Goal: Information Seeking & Learning: Learn about a topic

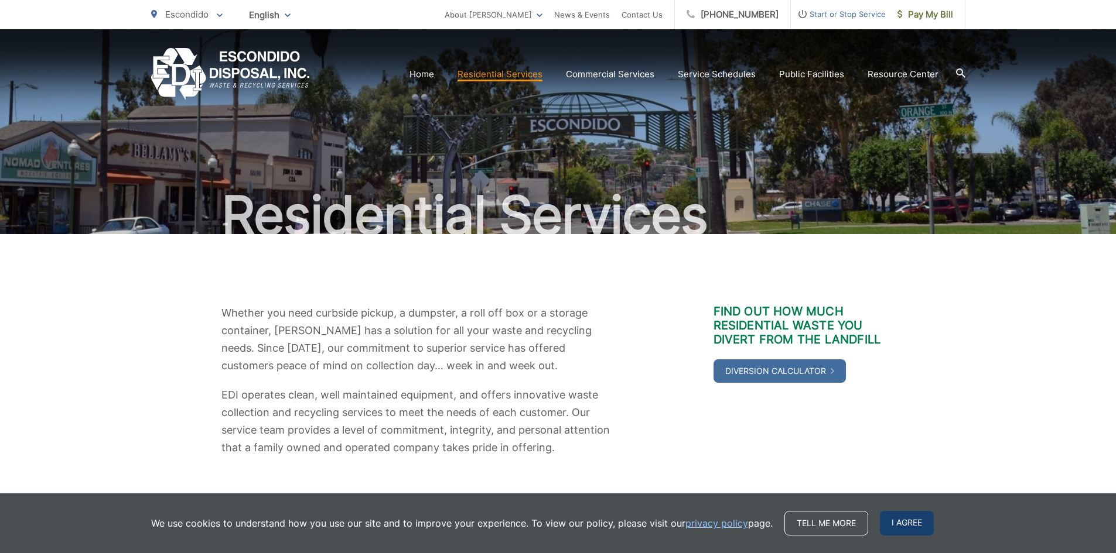
click at [907, 525] on span "I agree" at bounding box center [907, 523] width 54 height 25
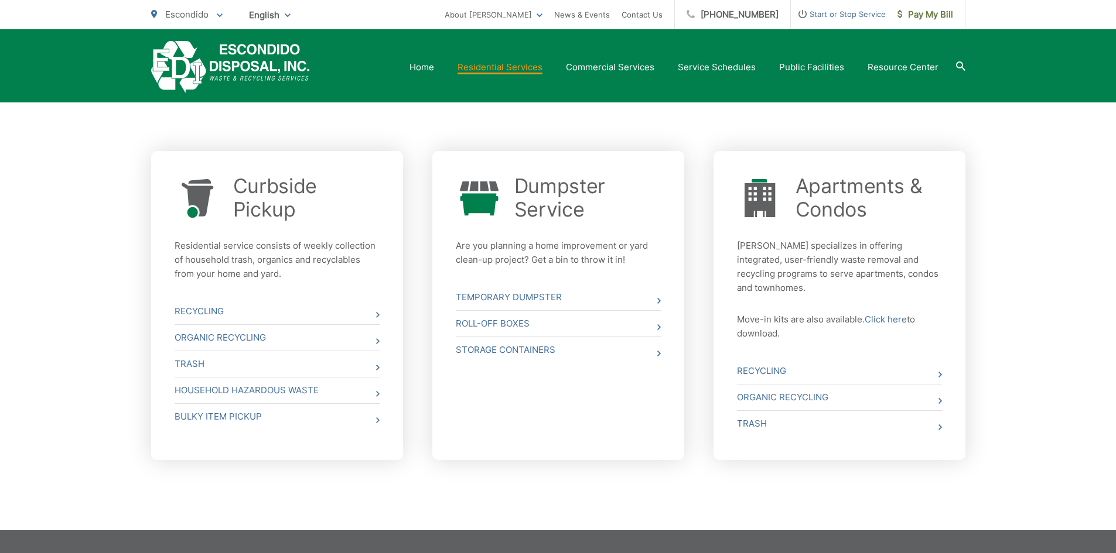
scroll to position [382, 0]
click at [658, 299] on icon at bounding box center [659, 300] width 4 height 6
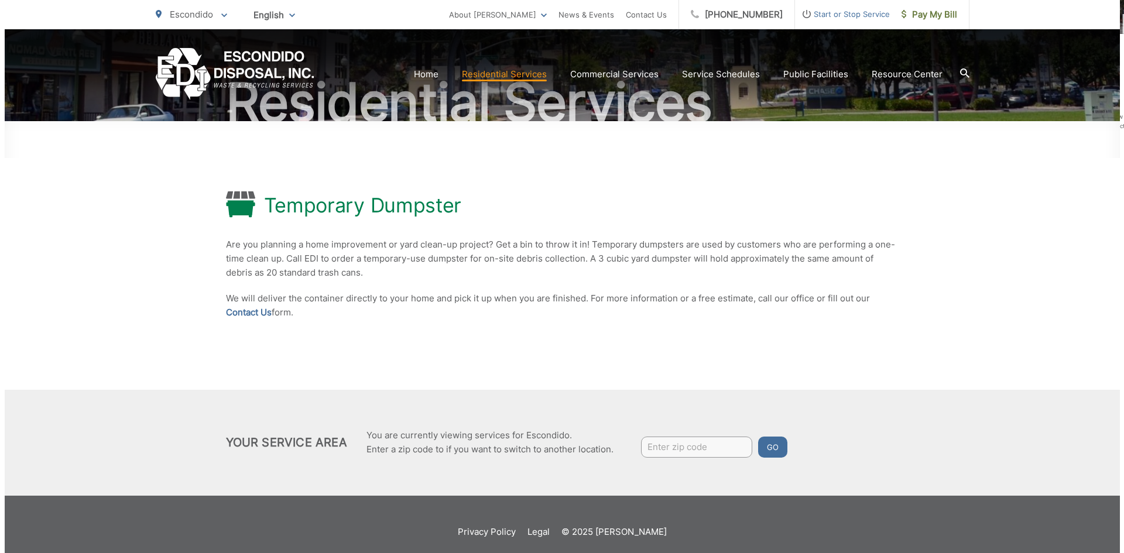
scroll to position [128, 0]
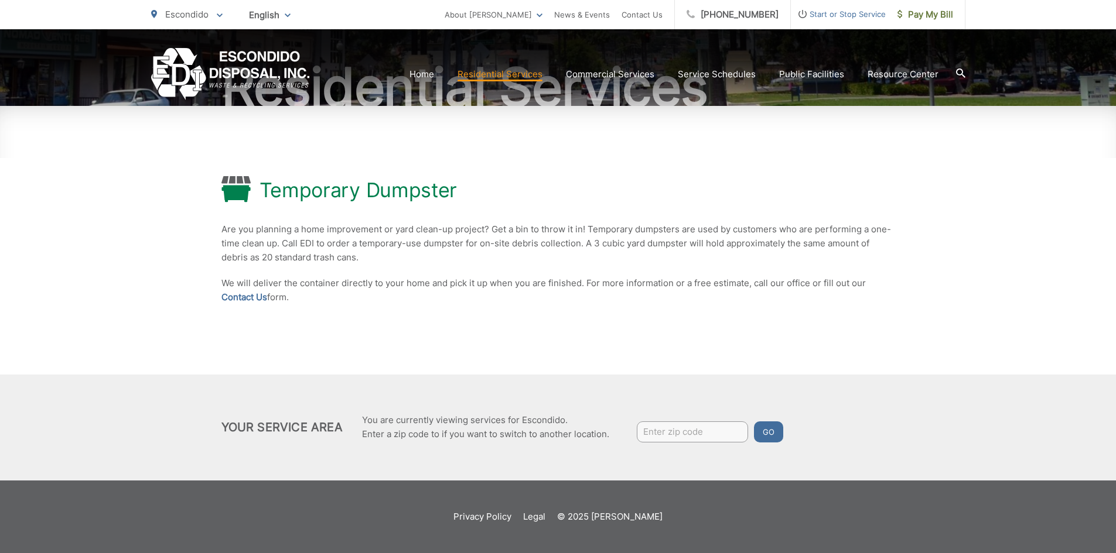
click at [686, 436] on input "Enter zip code" at bounding box center [692, 432] width 111 height 21
type input "92027"
click at [771, 432] on button "Go" at bounding box center [768, 432] width 29 height 21
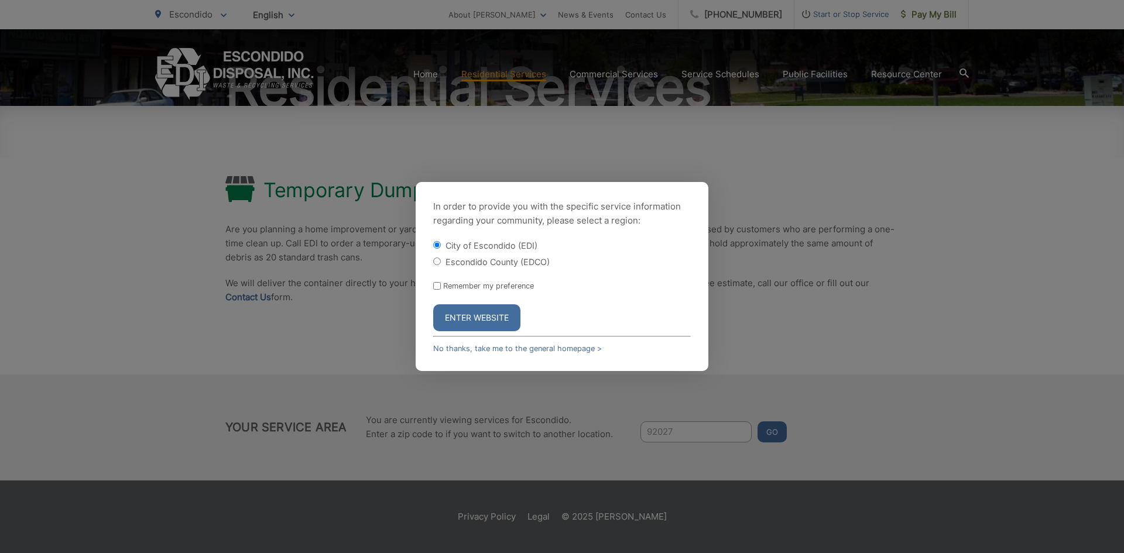
click at [436, 286] on input "Remember my preference" at bounding box center [437, 286] width 8 height 8
checkbox input "true"
click at [478, 320] on button "Enter Website" at bounding box center [476, 318] width 87 height 27
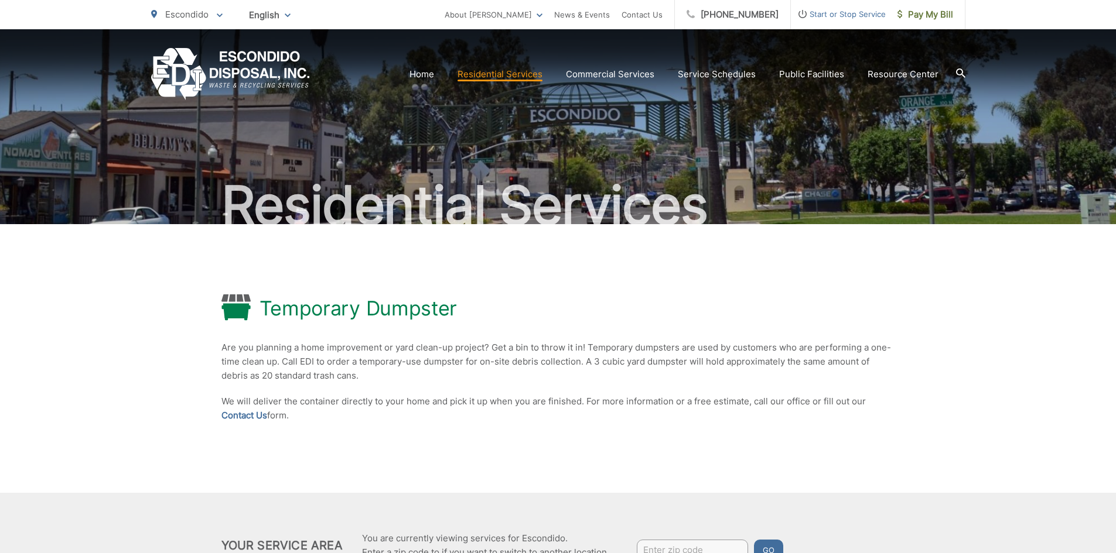
scroll to position [8, 0]
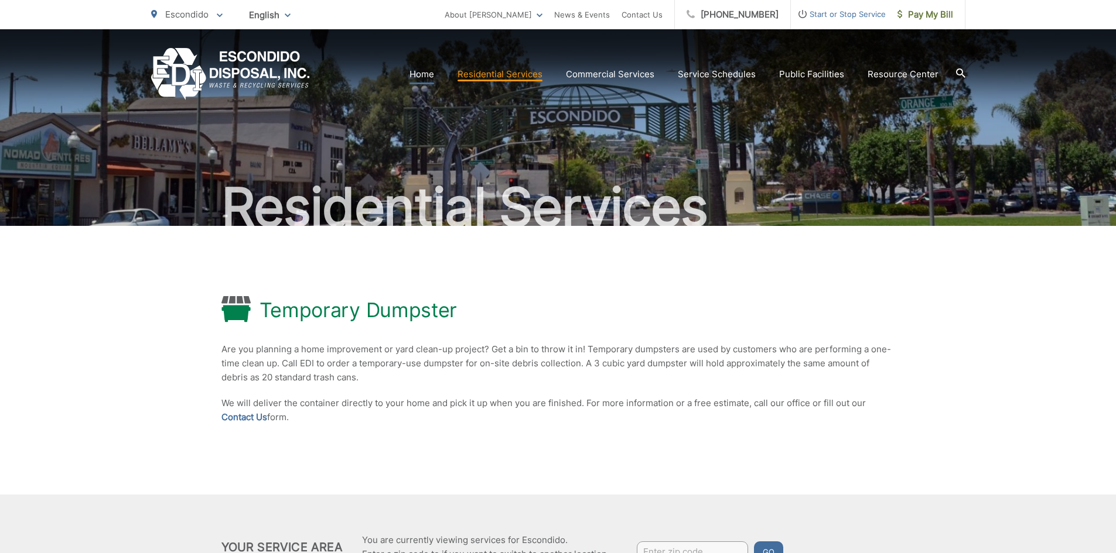
click at [426, 76] on link "Home" at bounding box center [421, 74] width 25 height 14
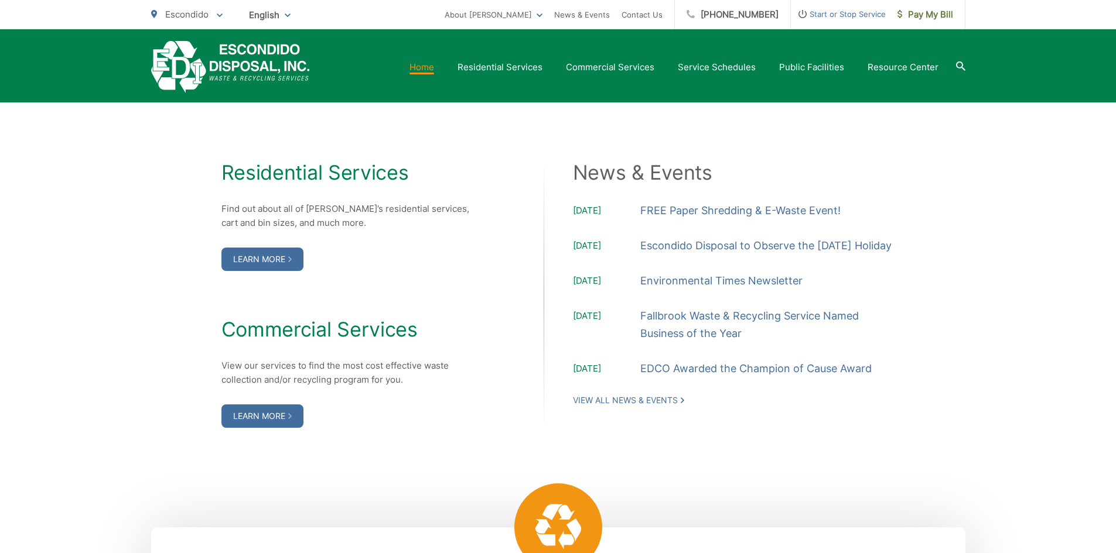
scroll to position [1147, 0]
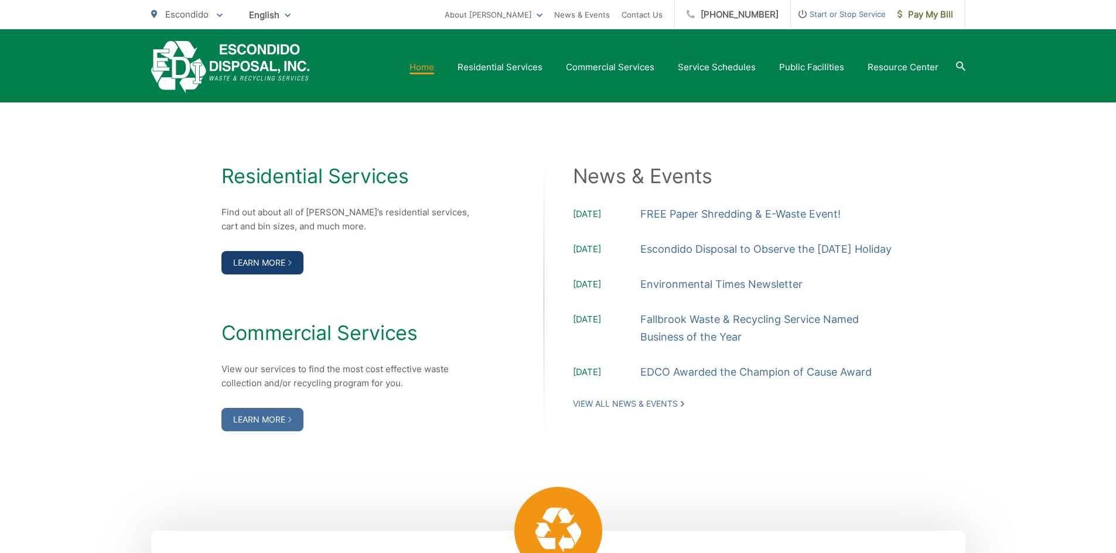
click at [267, 261] on link "Learn More" at bounding box center [262, 262] width 82 height 23
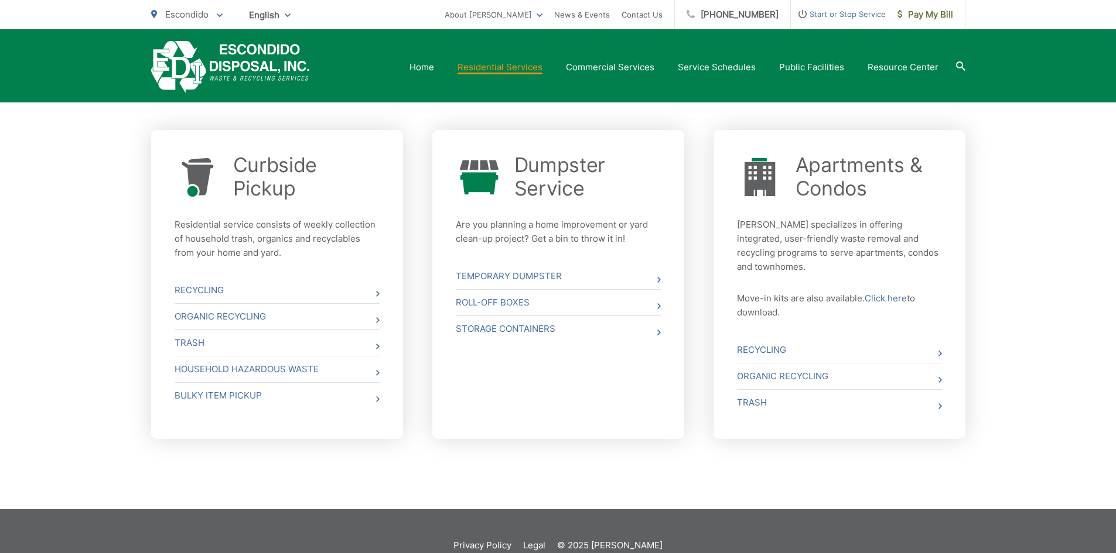
scroll to position [404, 0]
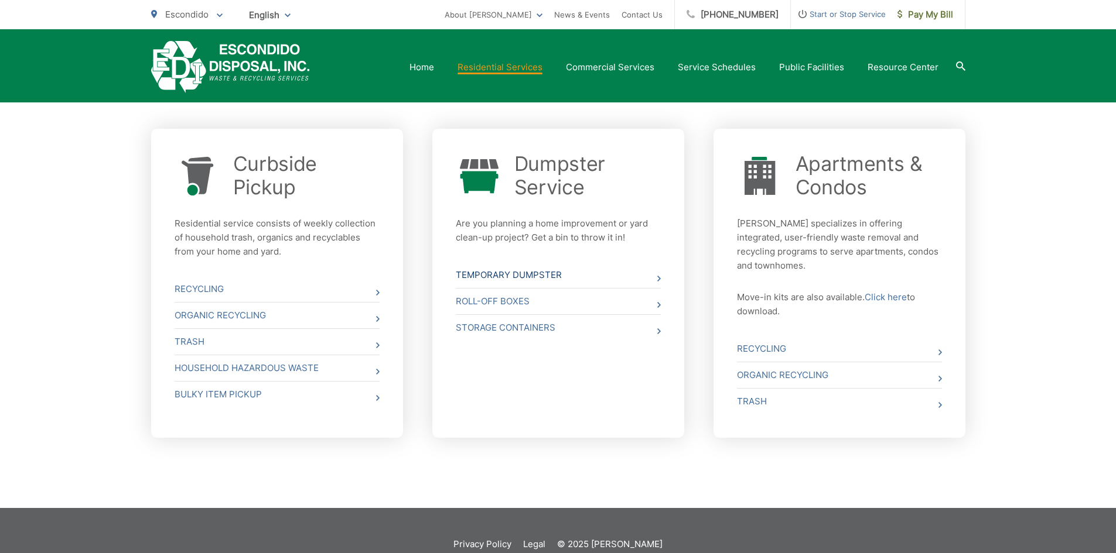
click at [546, 275] on link "Temporary Dumpster" at bounding box center [558, 275] width 205 height 26
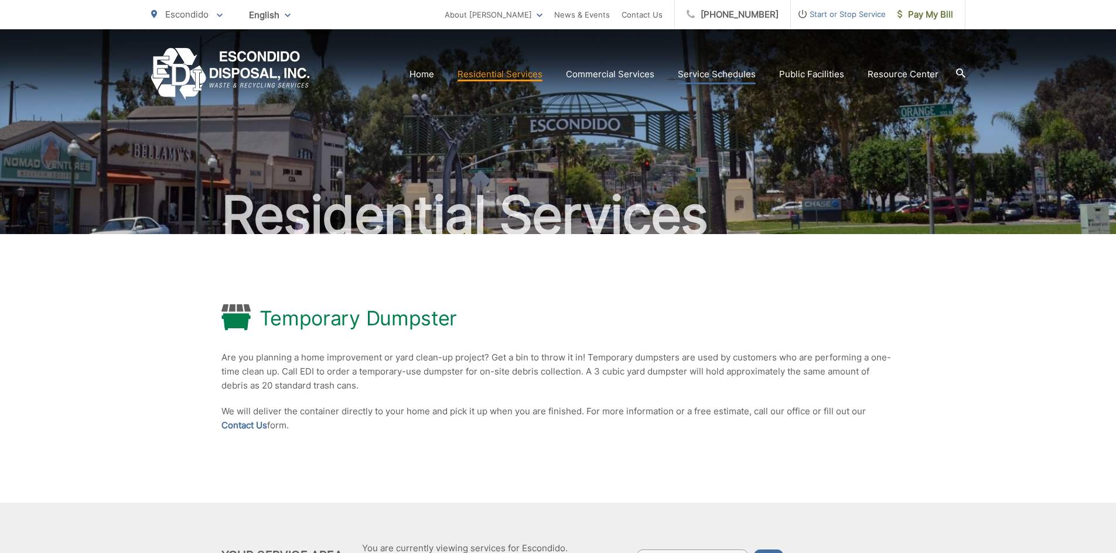
click at [716, 70] on link "Service Schedules" at bounding box center [717, 74] width 78 height 14
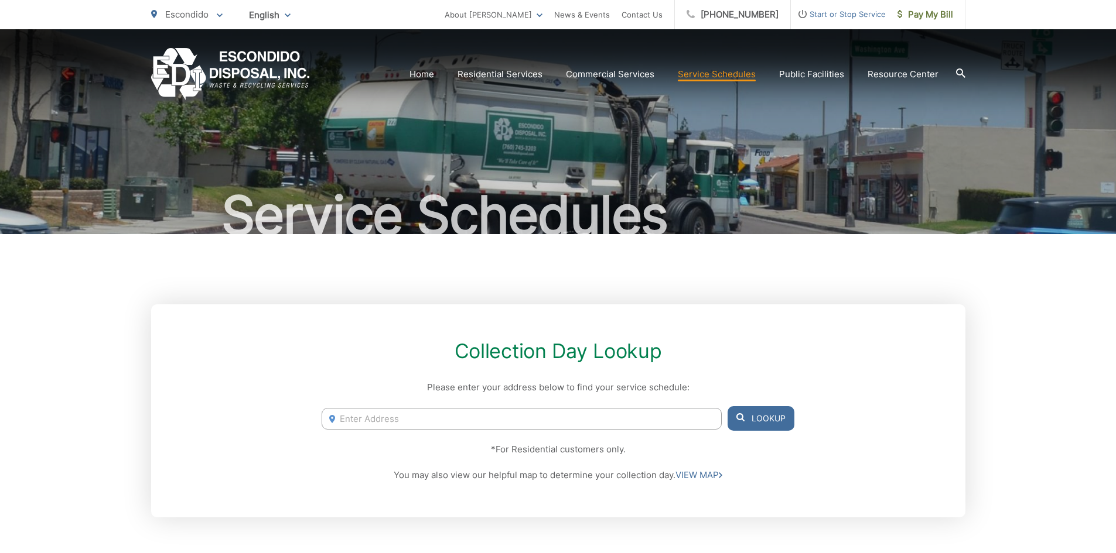
click at [959, 73] on icon at bounding box center [960, 73] width 9 height 9
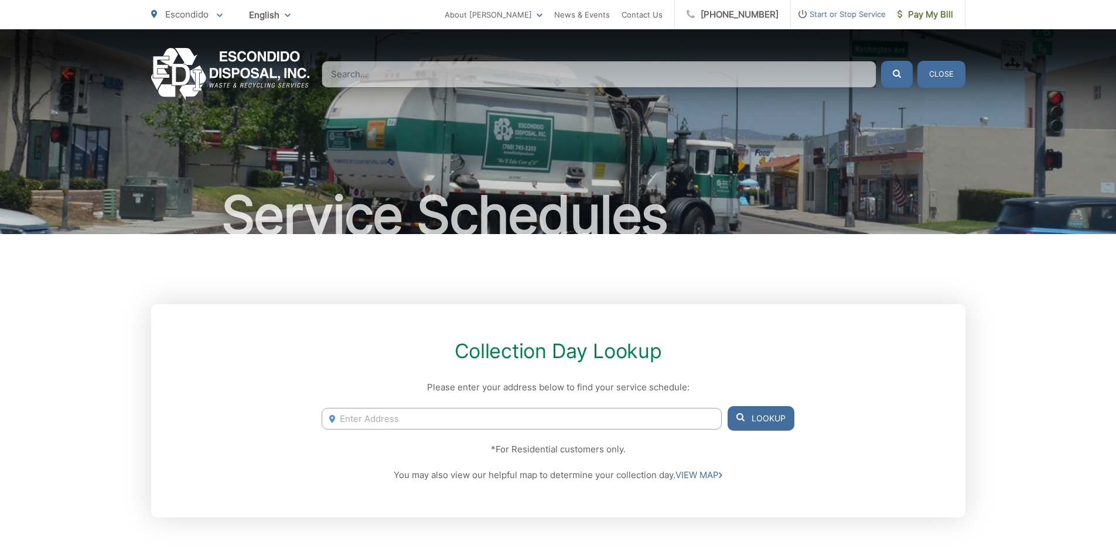
click at [678, 77] on input "Search" at bounding box center [599, 74] width 555 height 27
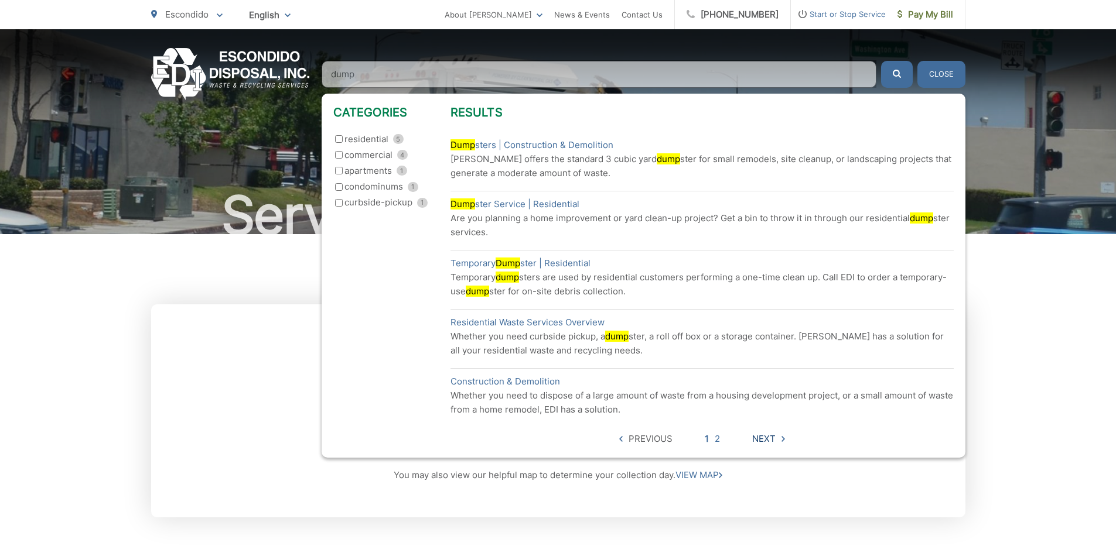
click at [765, 442] on span "Next" at bounding box center [763, 439] width 23 height 14
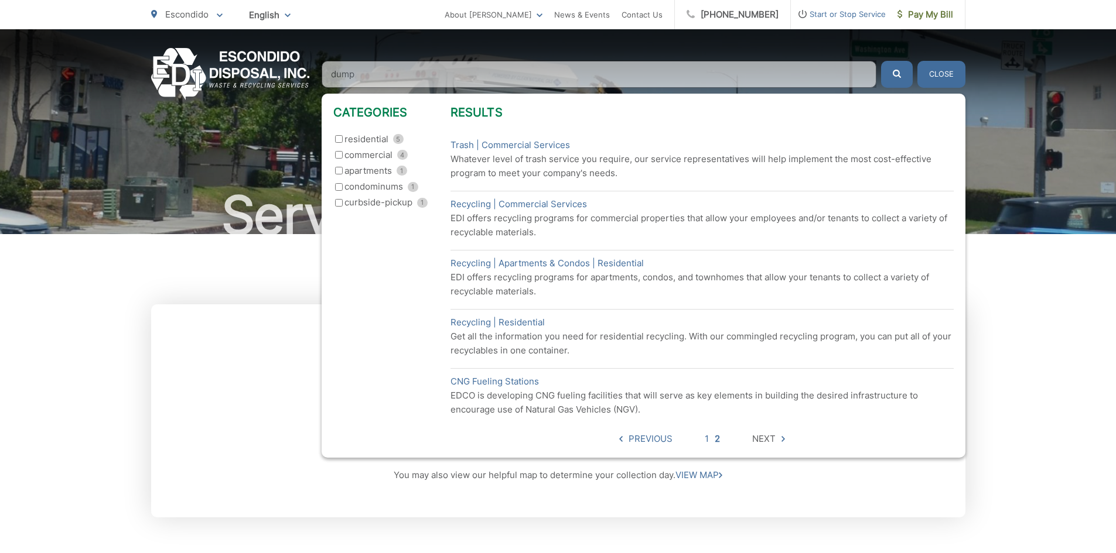
click at [365, 73] on input "dump" at bounding box center [599, 74] width 555 height 27
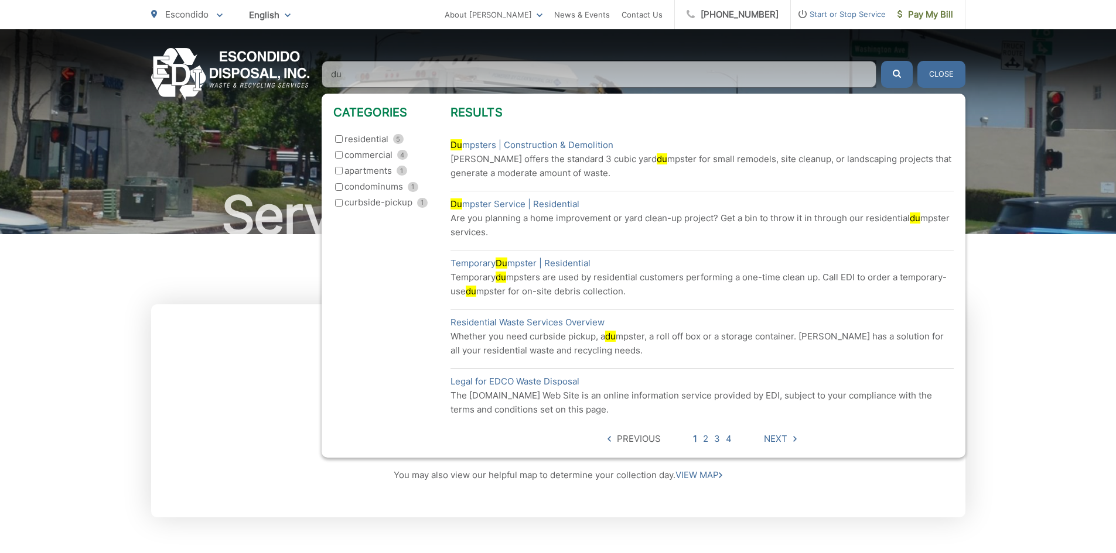
type input "d"
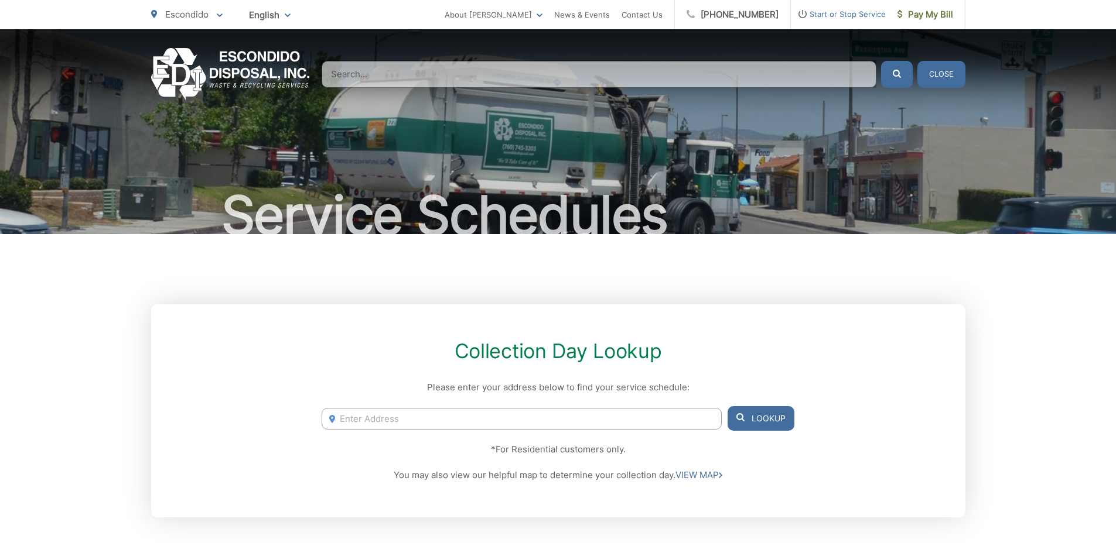
click at [970, 183] on div "Service Schedules" at bounding box center [558, 131] width 1116 height 205
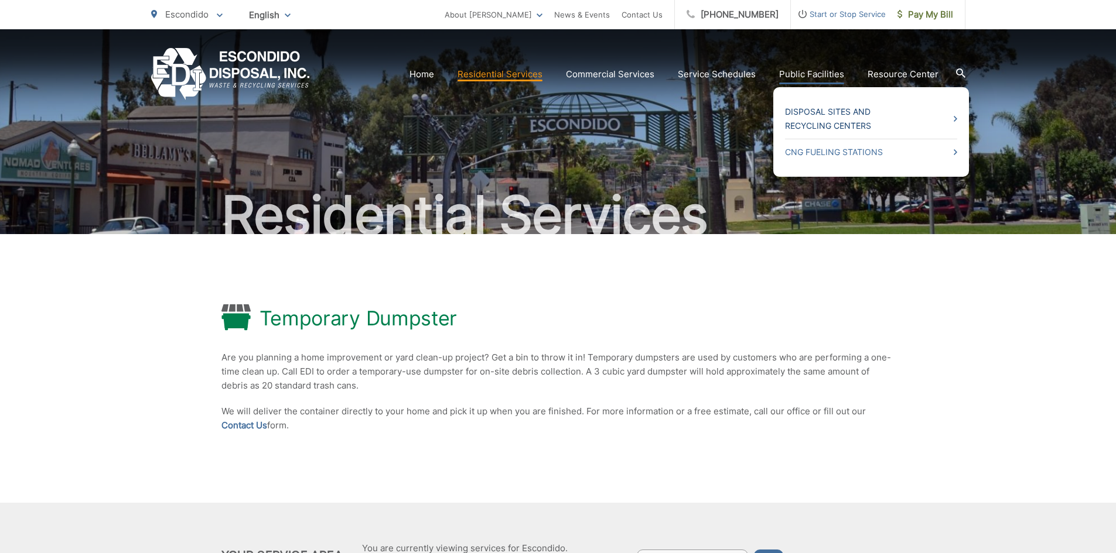
click at [957, 117] on icon at bounding box center [955, 119] width 4 height 6
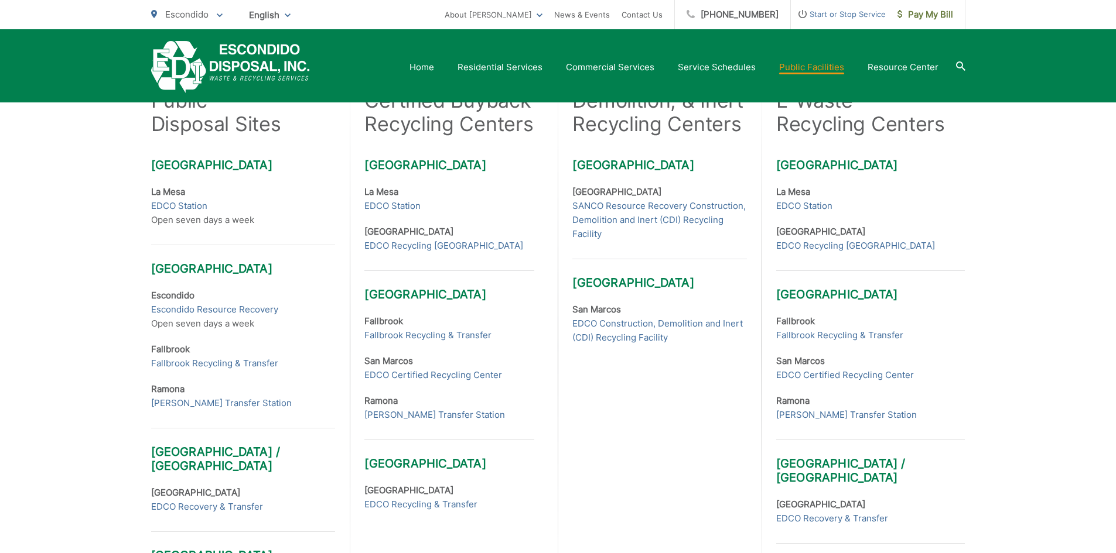
scroll to position [347, 0]
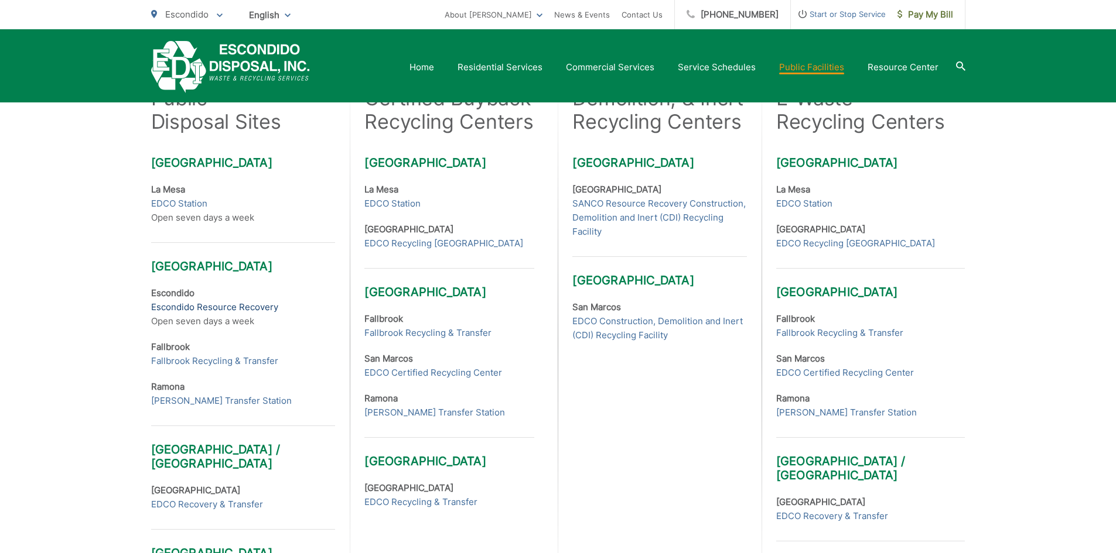
click at [242, 306] on link "Escondido Resource Recovery" at bounding box center [214, 307] width 127 height 14
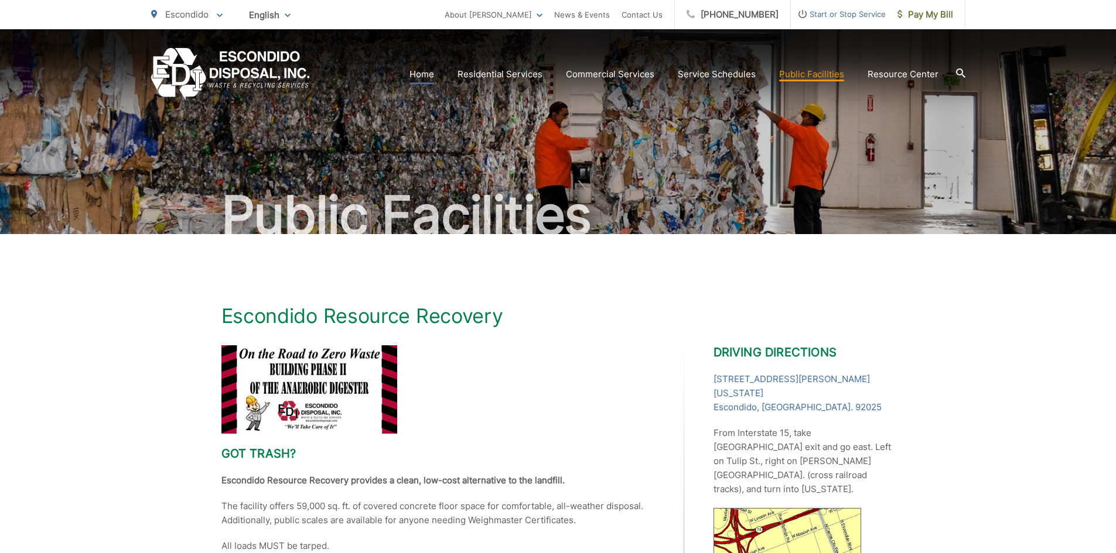
click at [425, 74] on link "Home" at bounding box center [421, 74] width 25 height 14
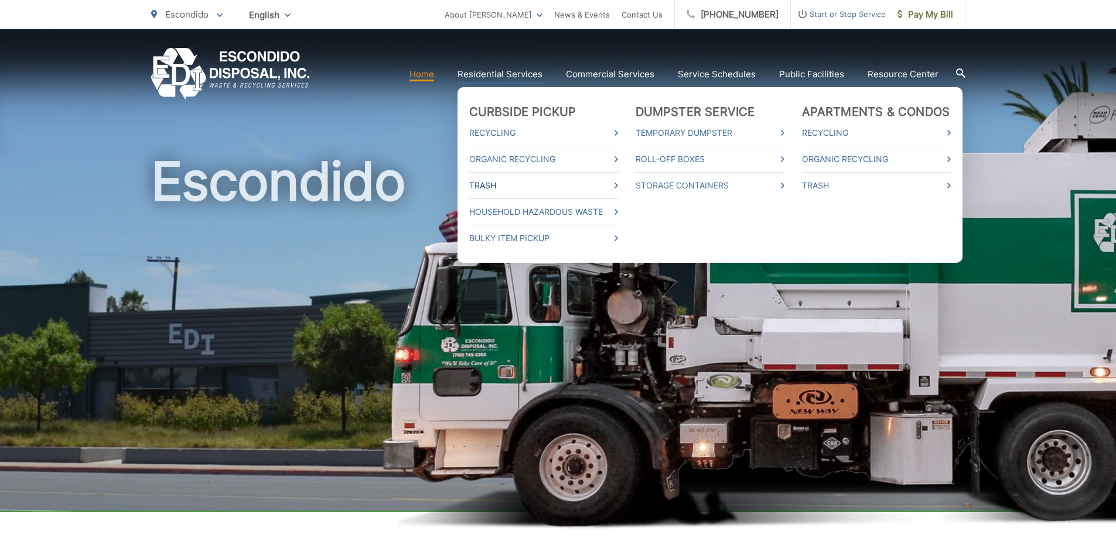
click at [491, 187] on link "Trash" at bounding box center [543, 186] width 149 height 14
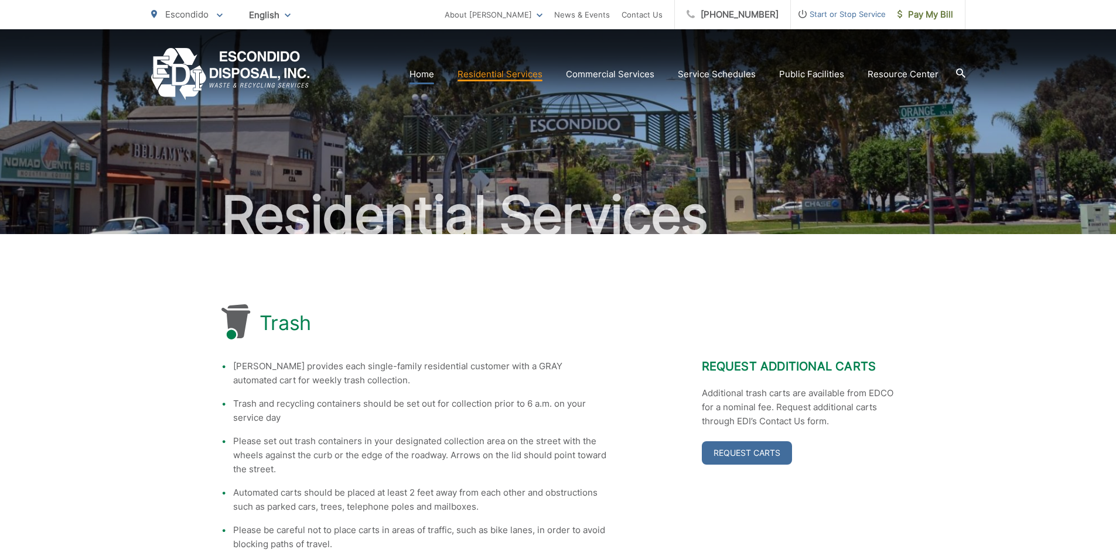
click at [430, 71] on link "Home" at bounding box center [421, 74] width 25 height 14
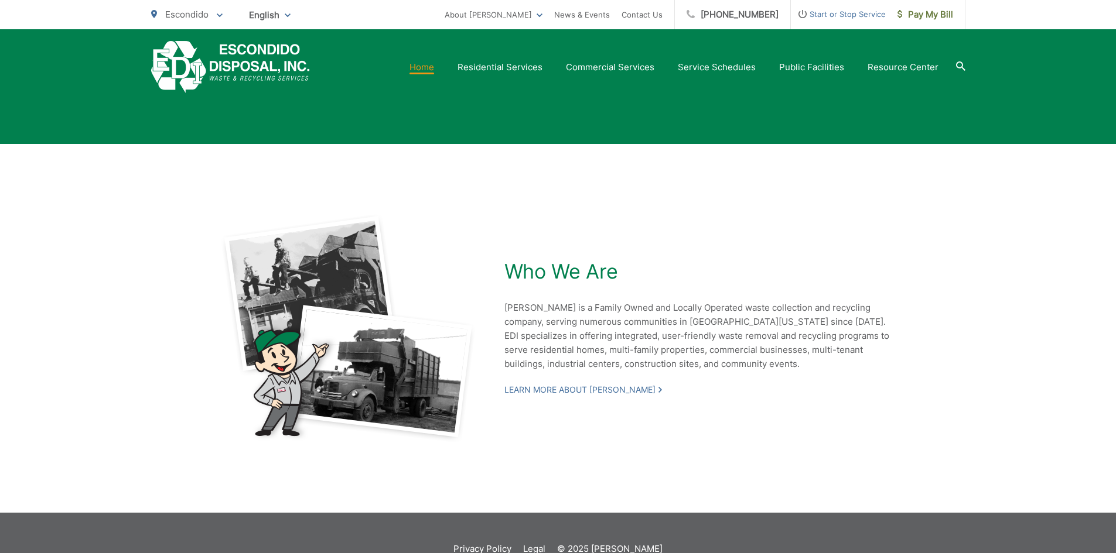
scroll to position [2484, 0]
